Goal: Transaction & Acquisition: Purchase product/service

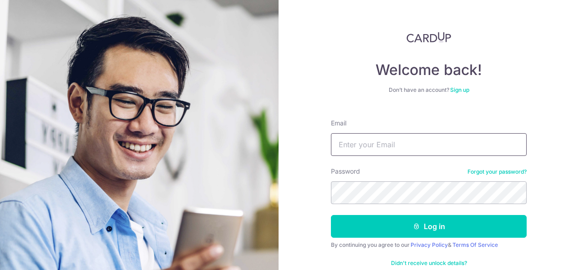
click at [388, 141] on input "Email" at bounding box center [429, 144] width 196 height 23
type input "CARDUP970180Ag!"
click at [331, 215] on button "Log in" at bounding box center [429, 226] width 196 height 23
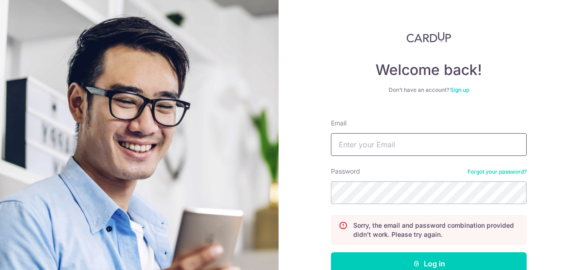
click at [473, 142] on input "Email" at bounding box center [429, 144] width 196 height 23
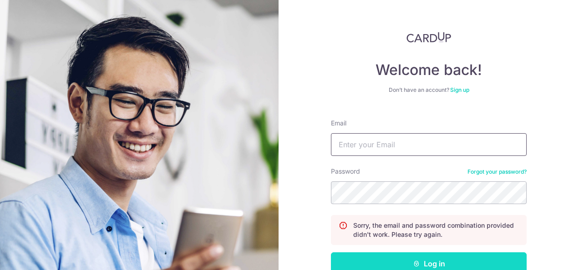
type input "f"
type input "go_"
click at [485, 268] on button "Log in" at bounding box center [429, 263] width 196 height 23
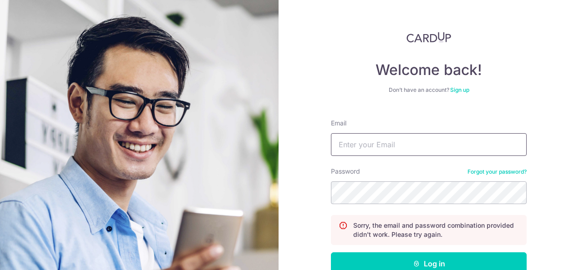
click at [428, 145] on input "Email" at bounding box center [429, 144] width 196 height 23
type input "[EMAIL_ADDRESS][DOMAIN_NAME]"
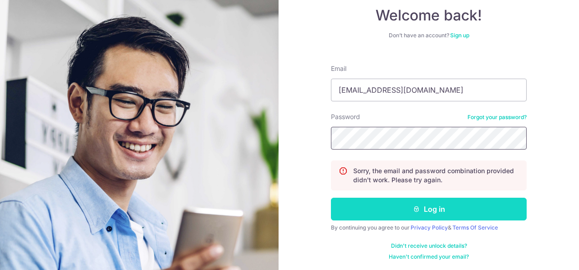
scroll to position [55, 0]
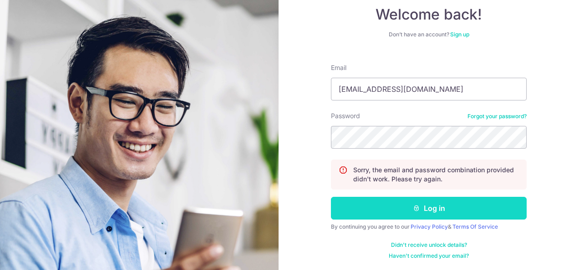
click at [443, 212] on button "Log in" at bounding box center [429, 208] width 196 height 23
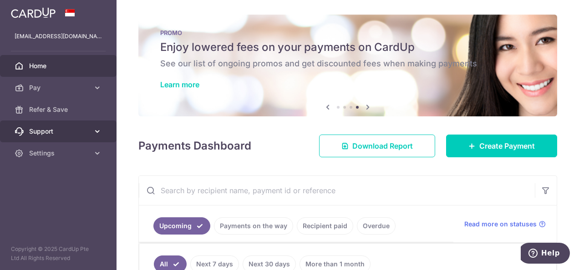
click at [85, 132] on span "Support" at bounding box center [59, 131] width 60 height 9
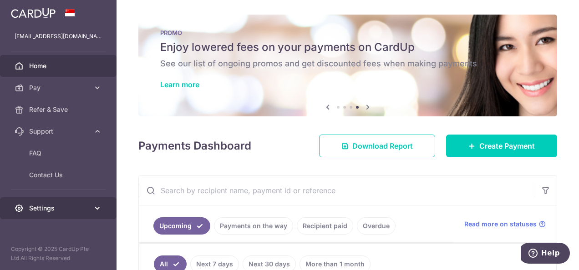
click at [88, 215] on link "Settings" at bounding box center [58, 208] width 116 height 22
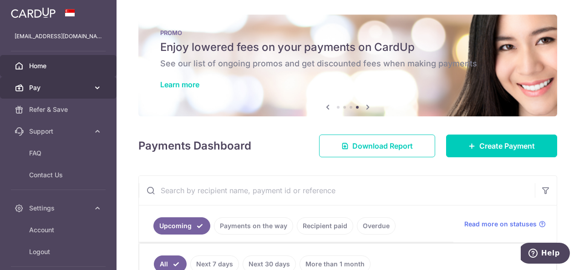
click at [90, 81] on link "Pay" at bounding box center [58, 88] width 116 height 22
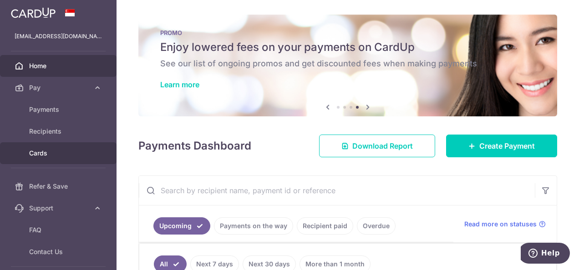
click at [43, 149] on span "Cards" at bounding box center [59, 153] width 60 height 9
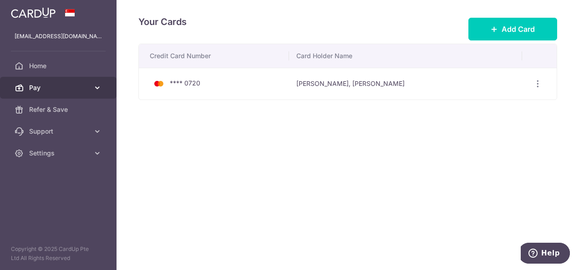
click at [54, 90] on span "Pay" at bounding box center [59, 87] width 60 height 9
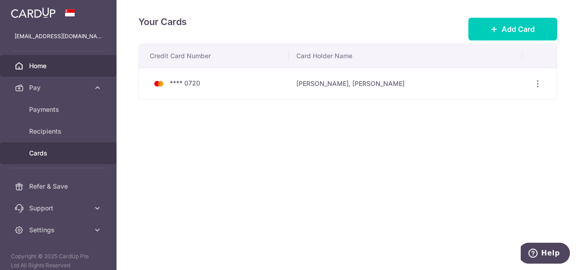
click at [55, 70] on span "Home" at bounding box center [59, 65] width 60 height 9
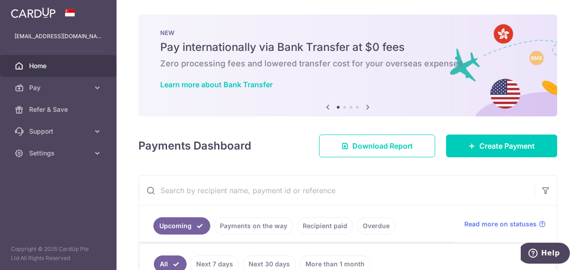
click at [365, 110] on icon at bounding box center [367, 106] width 11 height 11
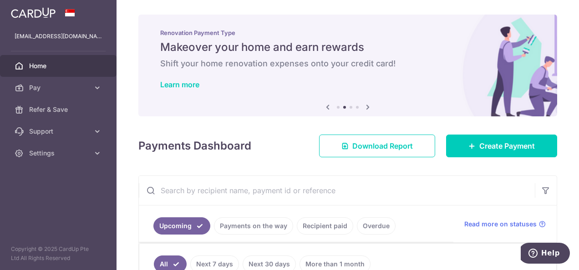
click at [365, 110] on icon at bounding box center [367, 106] width 11 height 11
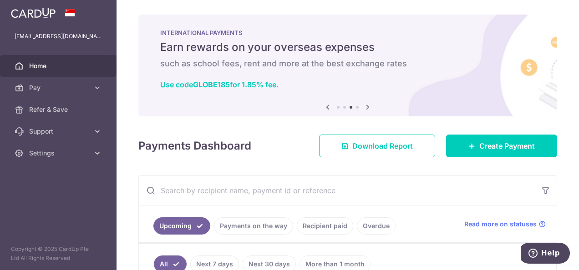
click at [365, 110] on icon at bounding box center [367, 106] width 11 height 11
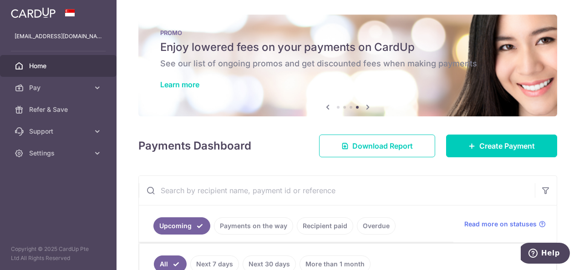
click at [365, 110] on icon at bounding box center [367, 106] width 11 height 11
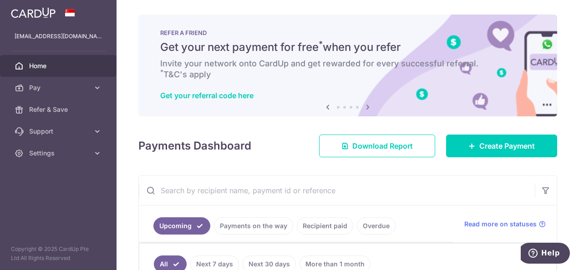
click at [365, 110] on icon at bounding box center [367, 106] width 11 height 11
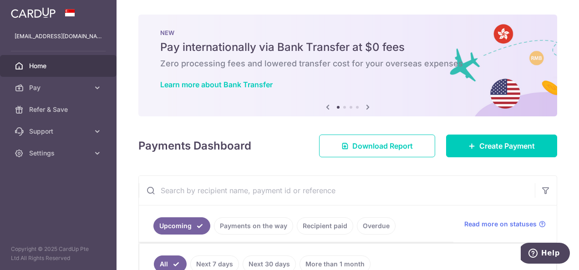
click at [365, 110] on icon at bounding box center [367, 106] width 11 height 11
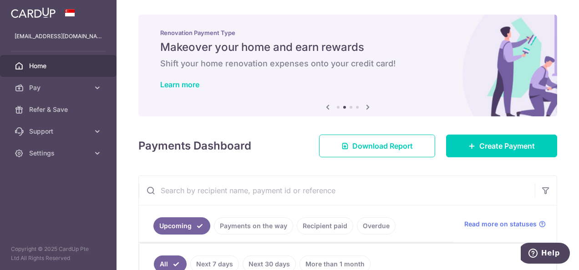
click at [365, 110] on icon at bounding box center [367, 106] width 11 height 11
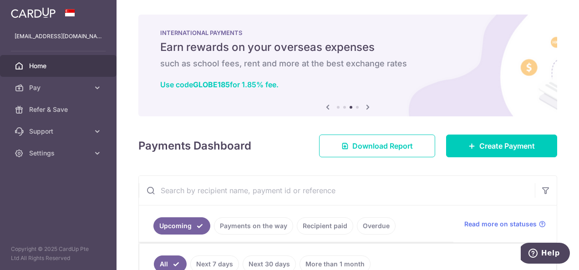
click at [365, 110] on icon at bounding box center [367, 106] width 11 height 11
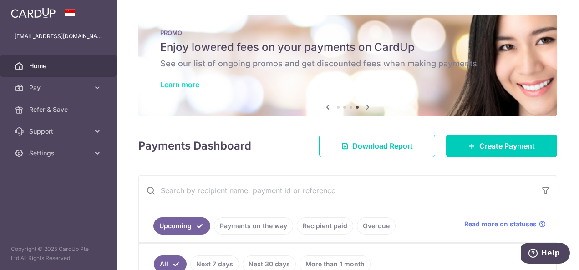
click at [192, 83] on link "Learn more" at bounding box center [179, 84] width 39 height 9
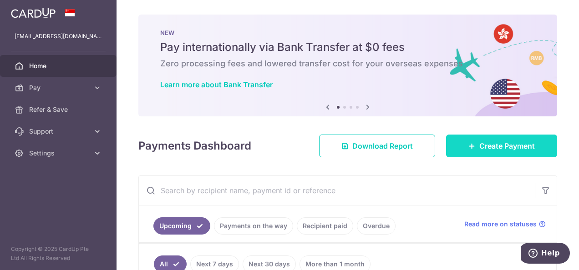
click at [482, 146] on span "Create Payment" at bounding box center [506, 146] width 55 height 11
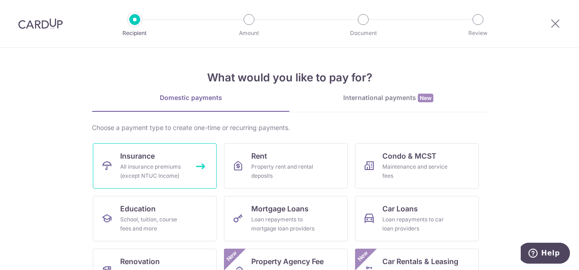
click at [124, 157] on span "Insurance" at bounding box center [137, 156] width 35 height 11
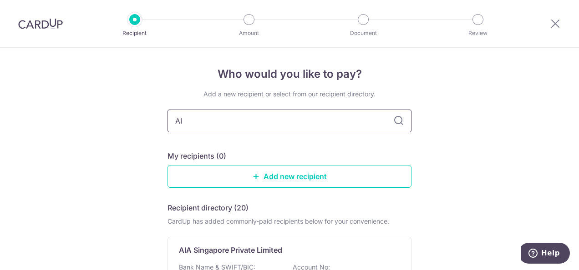
type input "AIA"
click at [397, 124] on icon at bounding box center [398, 121] width 11 height 11
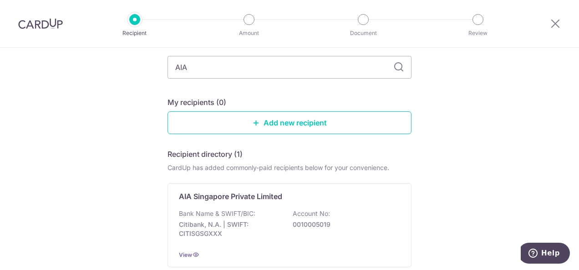
scroll to position [91, 0]
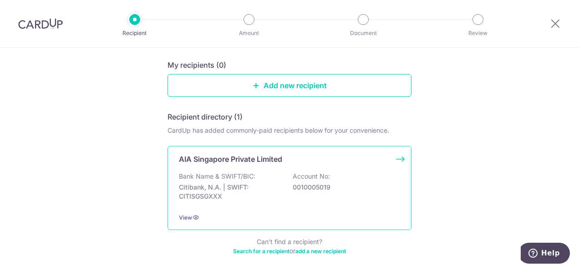
click at [216, 191] on p "Citibank, N.A. | SWIFT: CITISGSGXXX" at bounding box center [230, 192] width 102 height 18
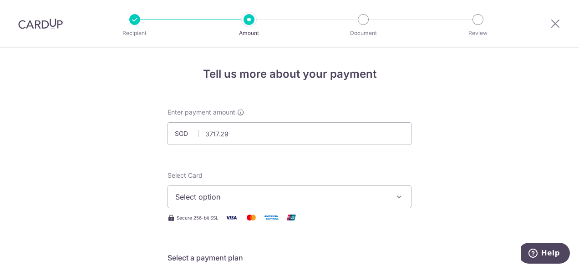
type input "3,717.29"
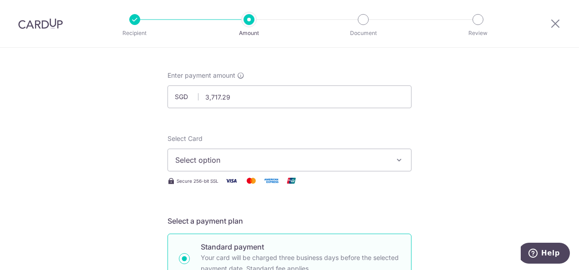
scroll to position [91, 0]
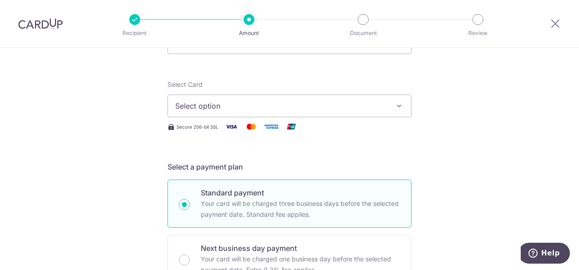
click at [328, 90] on div "Select Card Select option Add credit card Your Cards **** 0720" at bounding box center [289, 98] width 244 height 37
click at [326, 99] on button "Select option" at bounding box center [289, 106] width 244 height 23
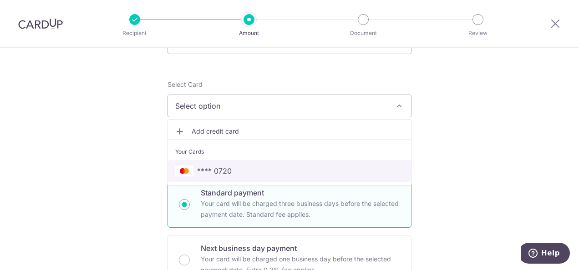
click at [216, 170] on span "**** 0720" at bounding box center [214, 171] width 35 height 11
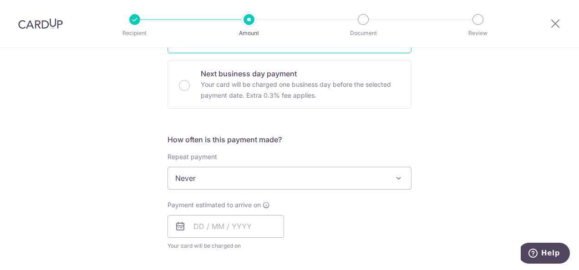
scroll to position [318, 0]
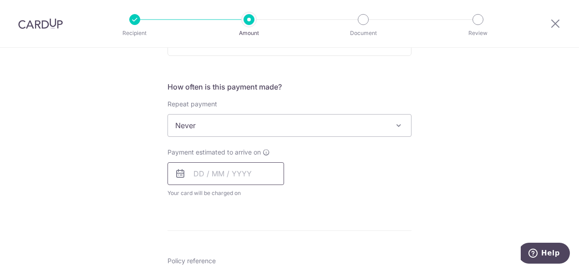
click at [247, 176] on input "text" at bounding box center [225, 173] width 116 height 23
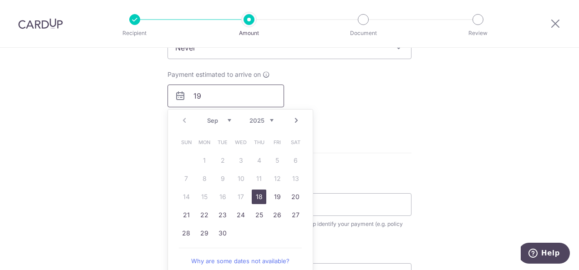
scroll to position [409, 0]
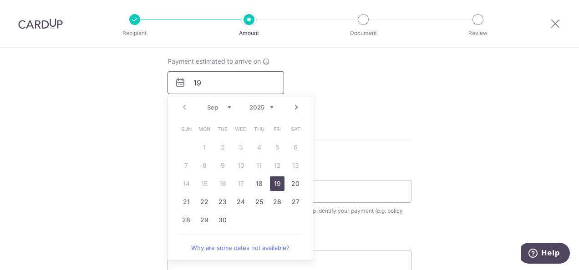
type input "19"
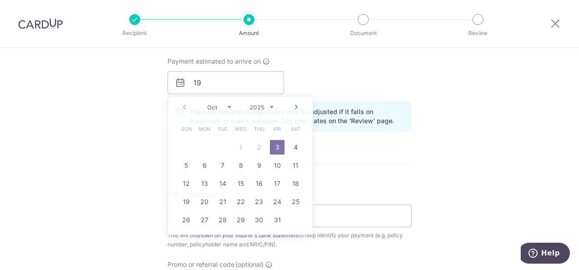
click at [452, 141] on div "Tell us more about your payment Enter payment amount SGD 3,717.29 3717.29 Selec…" at bounding box center [289, 61] width 579 height 847
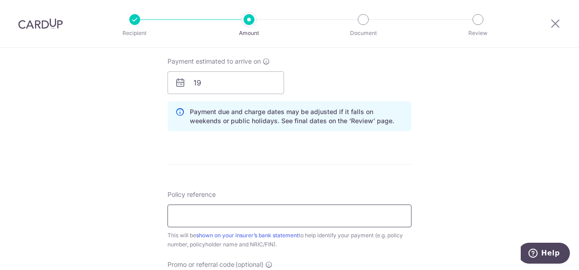
click at [294, 205] on input "Policy reference" at bounding box center [289, 216] width 244 height 23
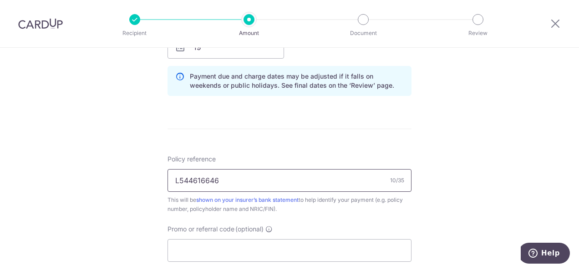
scroll to position [500, 0]
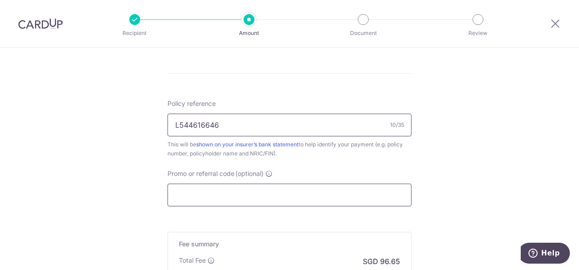
type input "L544616646"
click at [307, 186] on input "Promo or referral code (optional)" at bounding box center [289, 195] width 244 height 23
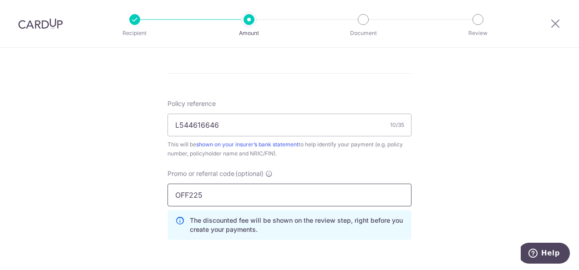
type input "OFF225"
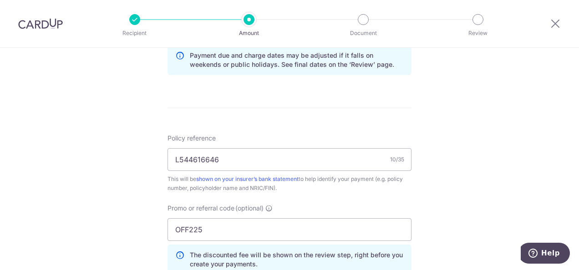
scroll to position [455, 0]
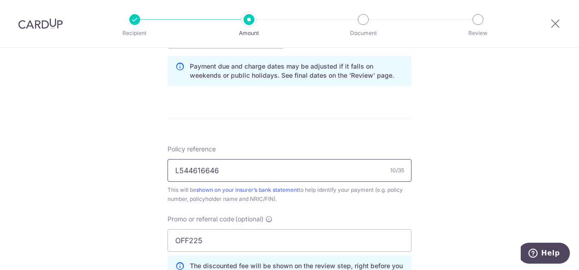
click at [190, 168] on input "L544616646" at bounding box center [289, 170] width 244 height 23
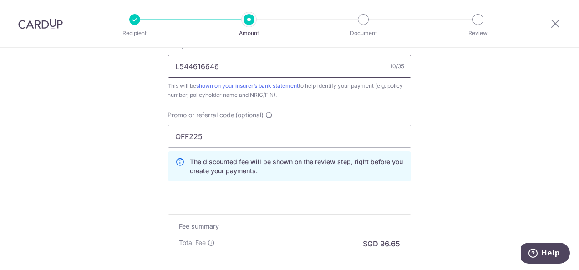
scroll to position [618, 0]
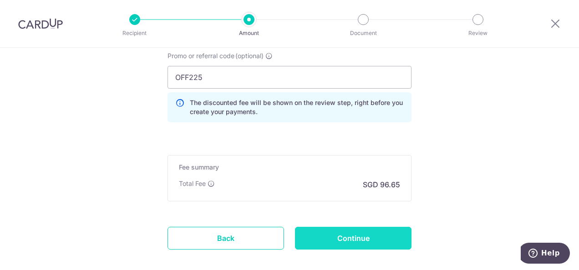
click at [381, 235] on input "Continue" at bounding box center [353, 238] width 116 height 23
type input "Create Schedule"
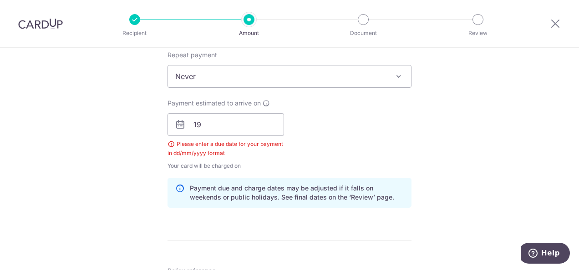
scroll to position [322, 0]
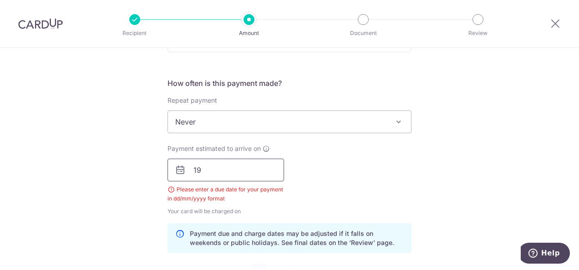
click at [233, 164] on input "19" at bounding box center [225, 170] width 116 height 23
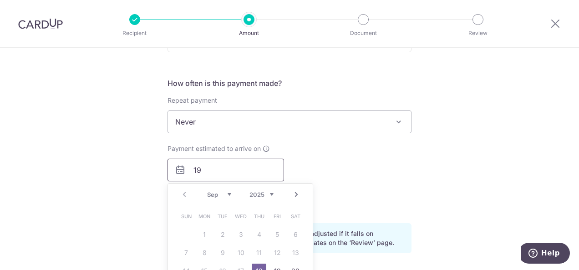
scroll to position [413, 0]
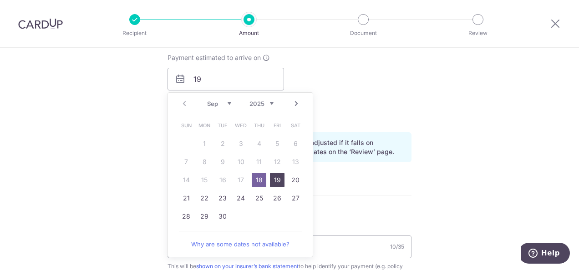
click at [275, 181] on link "19" at bounding box center [277, 180] width 15 height 15
type input "[DATE]"
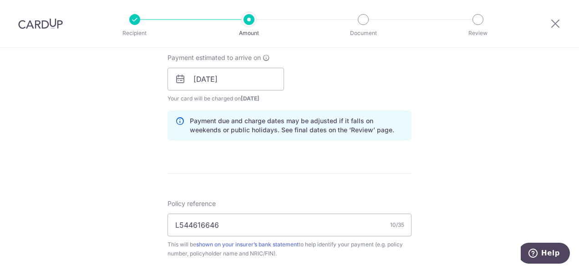
click at [295, 161] on form "Enter payment amount SGD 3,717.29 3717.29 Select Card **** 0720 Add credit card…" at bounding box center [289, 94] width 244 height 798
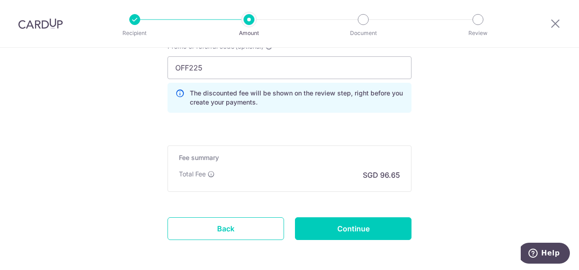
scroll to position [676, 0]
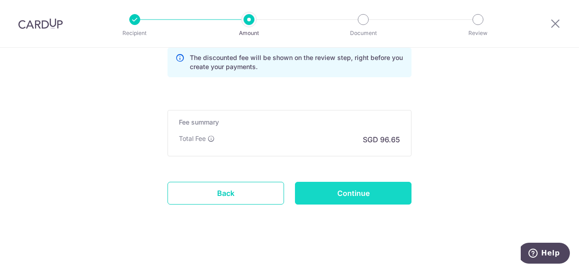
click at [365, 196] on input "Continue" at bounding box center [353, 193] width 116 height 23
type input "Create Schedule"
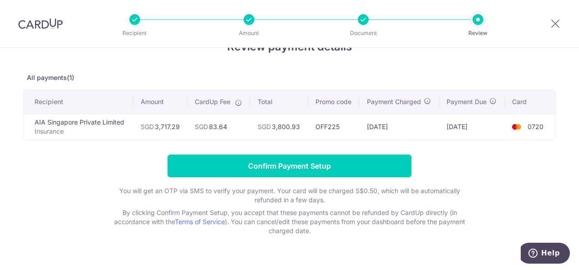
scroll to position [45, 0]
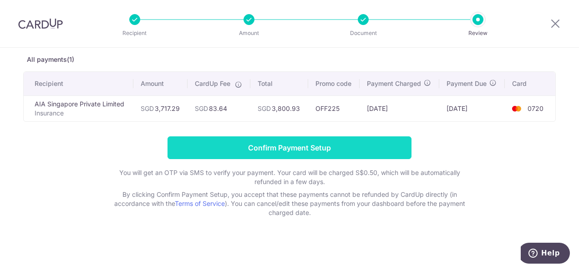
click at [327, 145] on input "Confirm Payment Setup" at bounding box center [289, 147] width 244 height 23
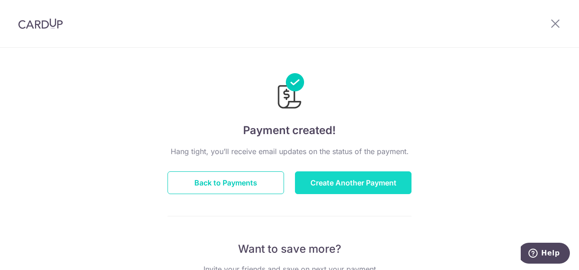
click at [354, 181] on button "Create Another Payment" at bounding box center [353, 182] width 116 height 23
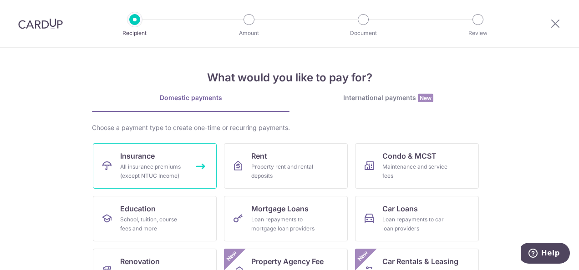
click at [169, 168] on div "All insurance premiums (except NTUC Income)" at bounding box center [152, 171] width 65 height 18
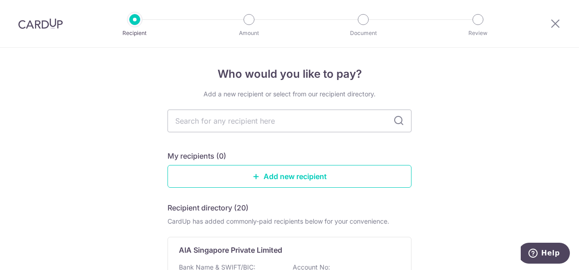
drag, startPoint x: 479, startPoint y: 105, endPoint x: 482, endPoint y: 101, distance: 4.9
click at [559, 24] on icon at bounding box center [554, 23] width 11 height 11
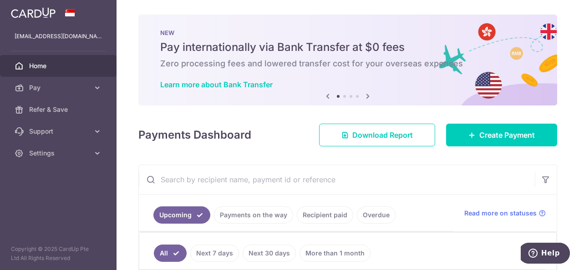
scroll to position [45, 0]
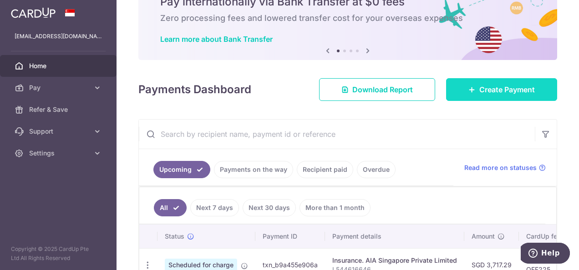
click at [481, 90] on span "Create Payment" at bounding box center [506, 89] width 55 height 11
